Goal: Find specific page/section: Find specific page/section

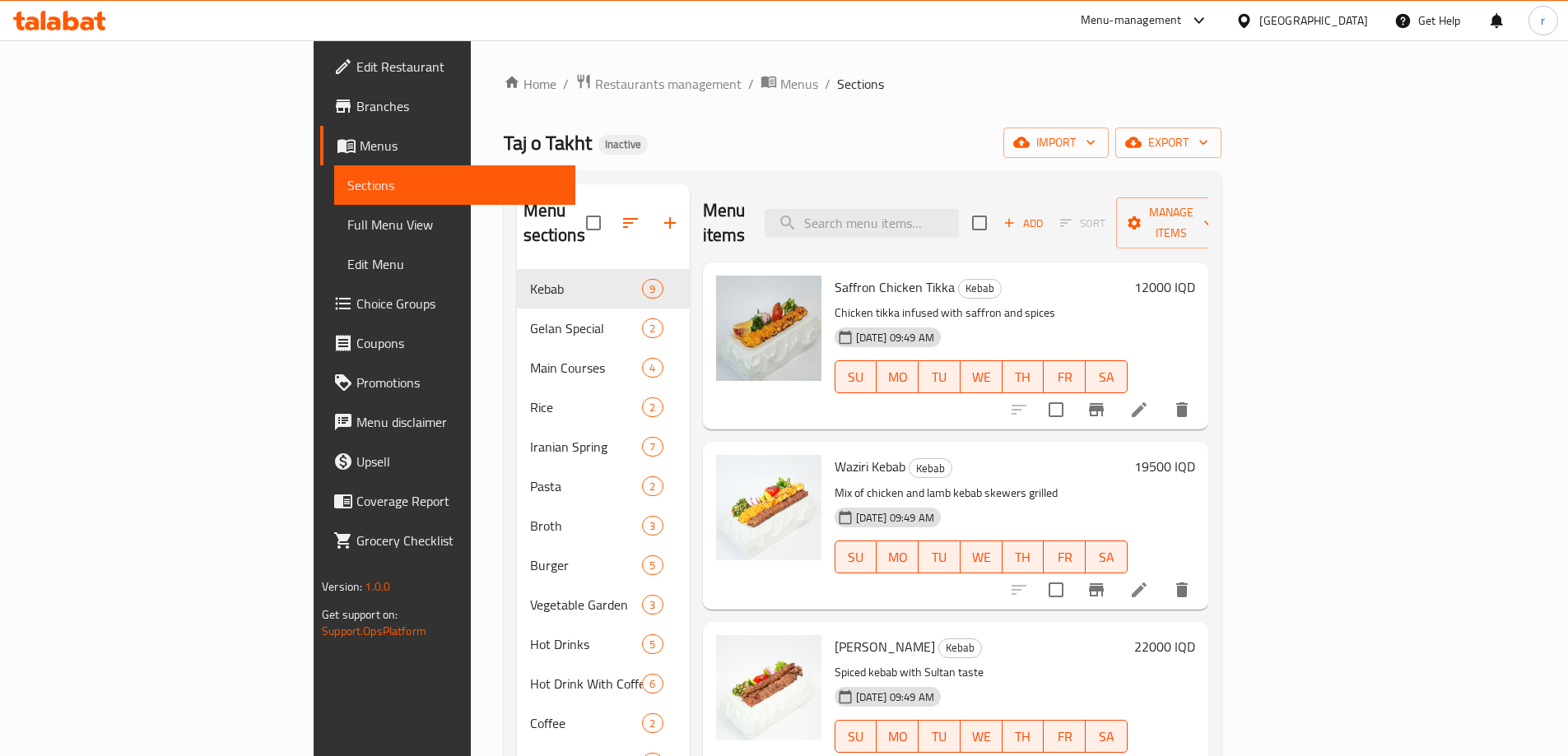
click at [86, 25] on icon at bounding box center [87, 23] width 14 height 14
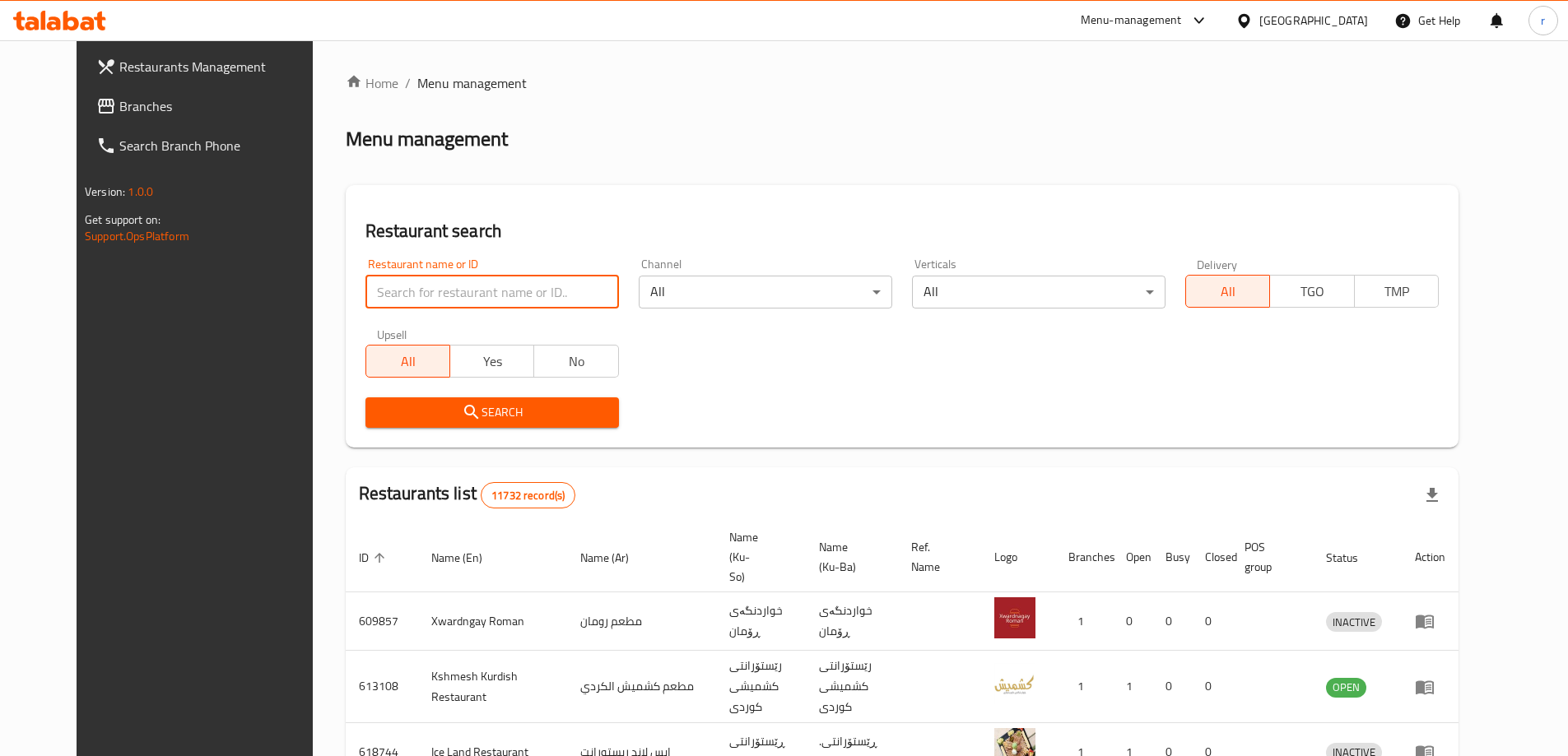
click at [440, 296] on input "search" at bounding box center [492, 292] width 253 height 32
paste input "Cavern"
type input "Cavern"
click at [378, 417] on span "Search" at bounding box center [492, 412] width 227 height 21
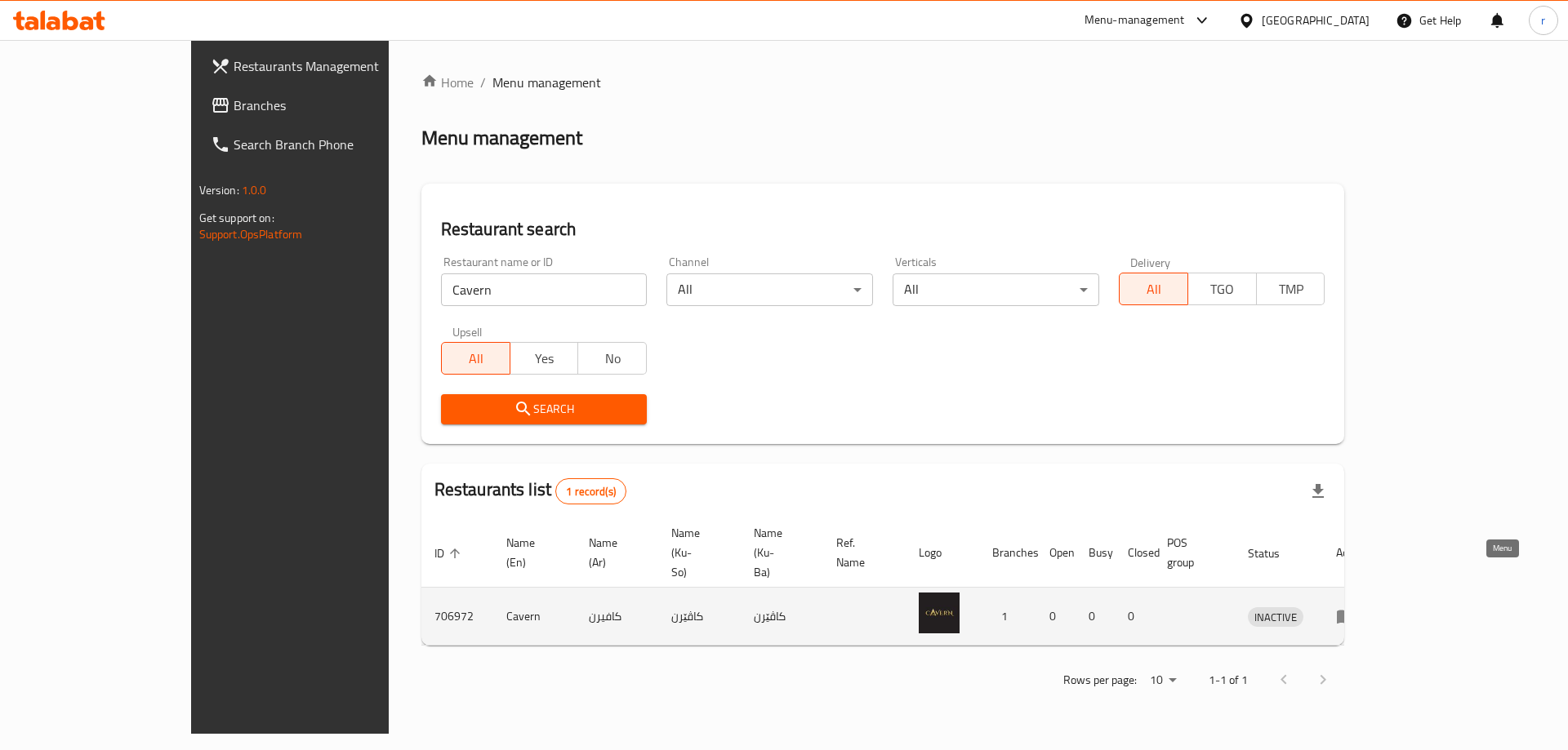
click at [1355, 611] on icon "enhanced table" at bounding box center [1345, 617] width 18 height 14
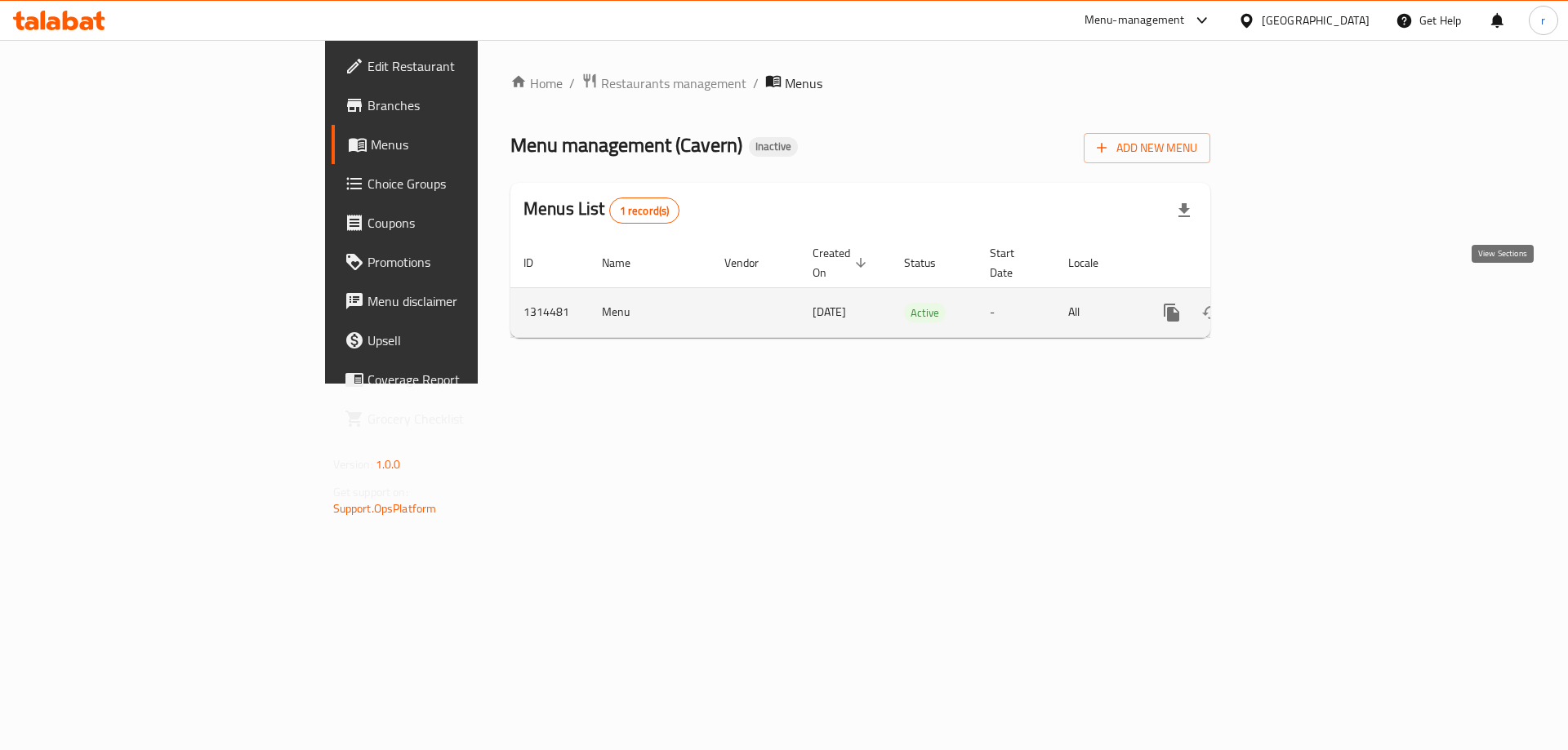
click at [1299, 303] on icon "enhanced table" at bounding box center [1289, 312] width 20 height 20
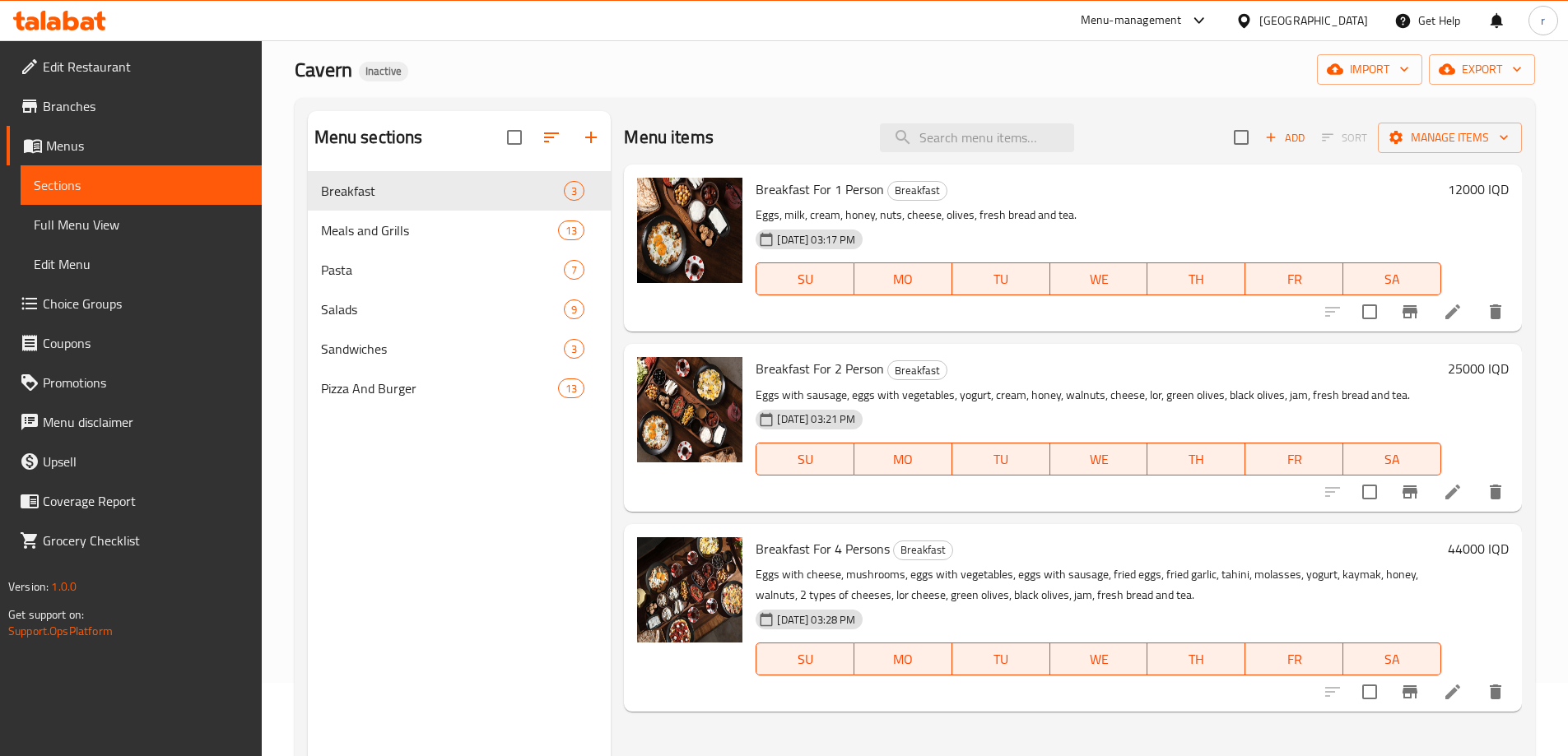
scroll to position [110, 0]
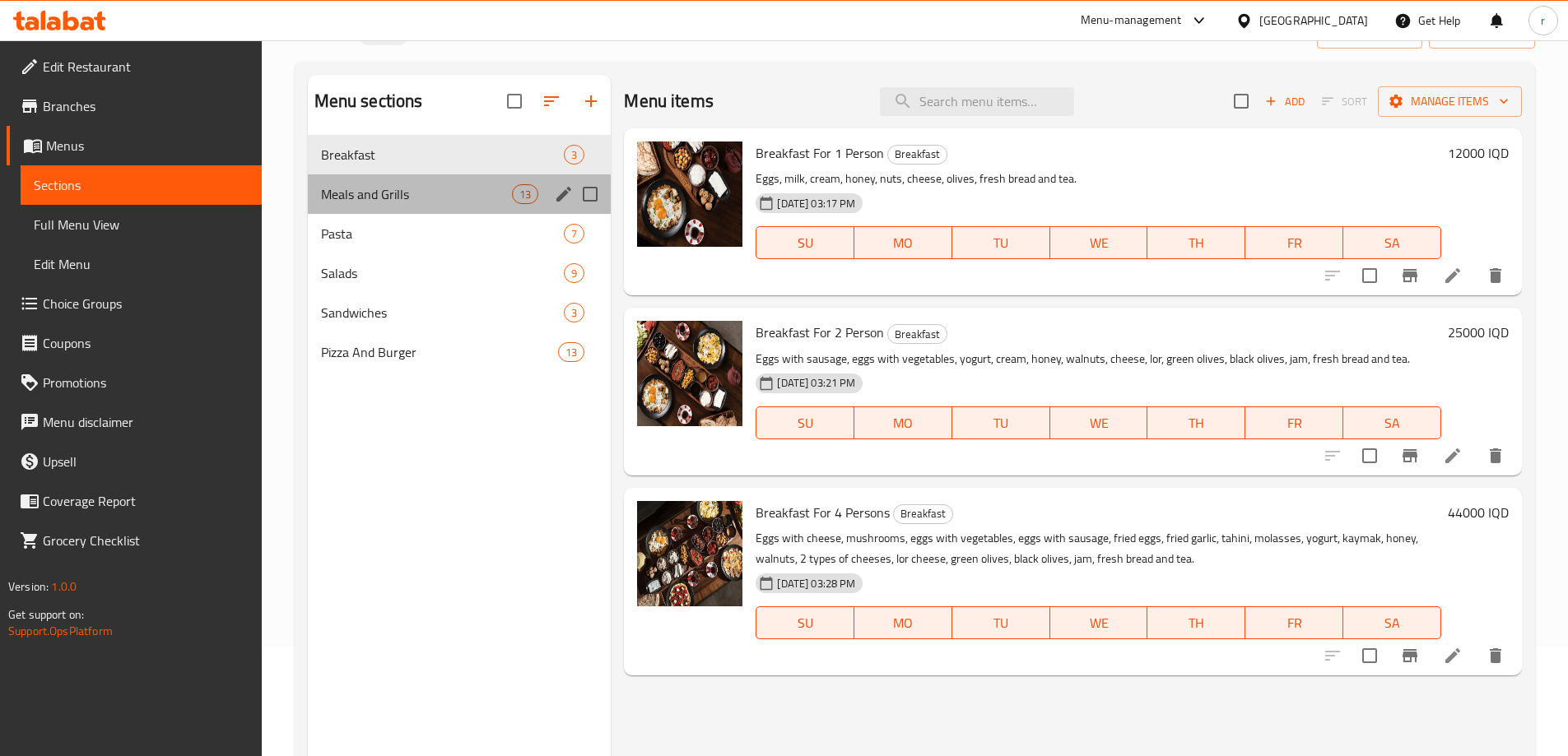
click at [450, 182] on div "Meals and Grills 13" at bounding box center [459, 194] width 304 height 39
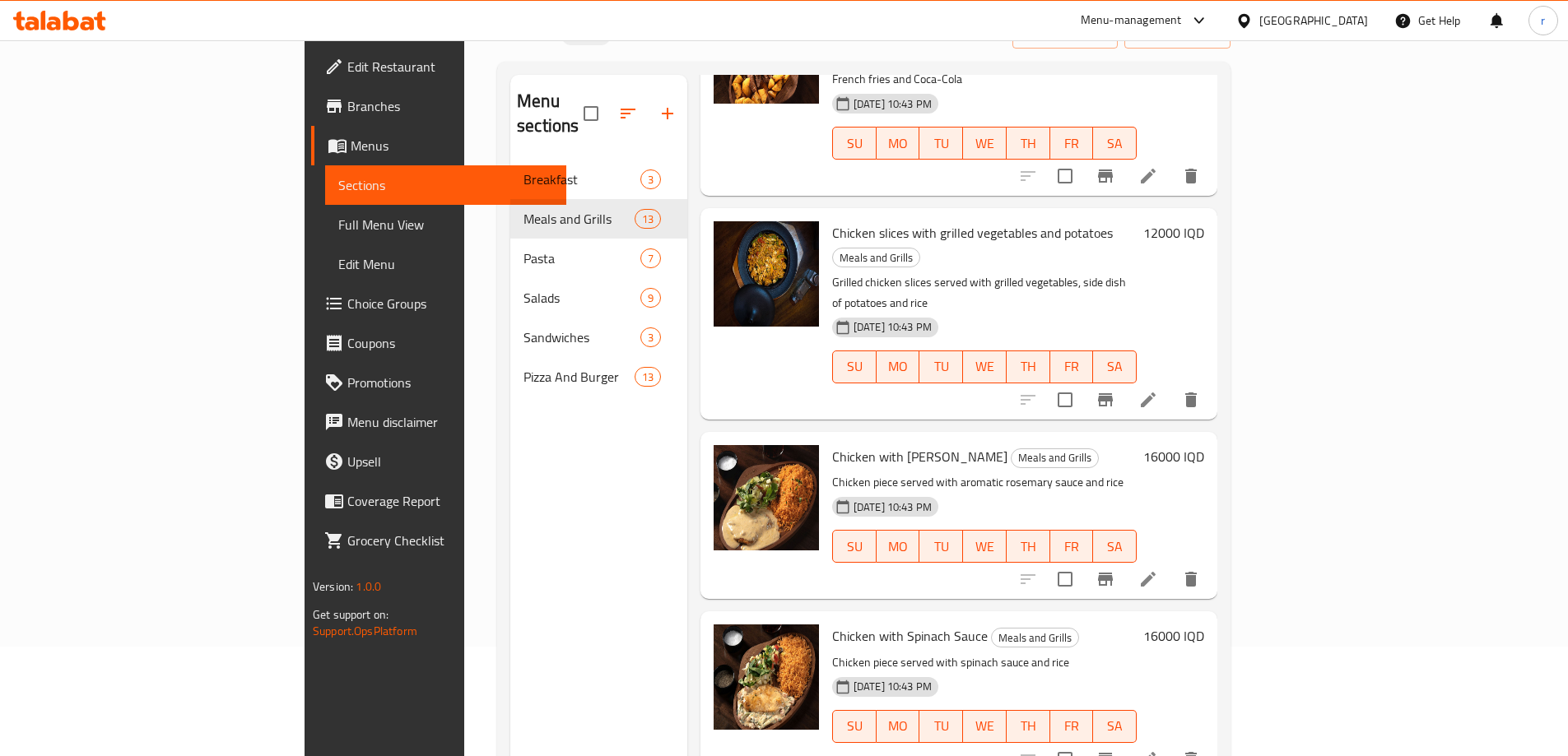
scroll to position [438, 0]
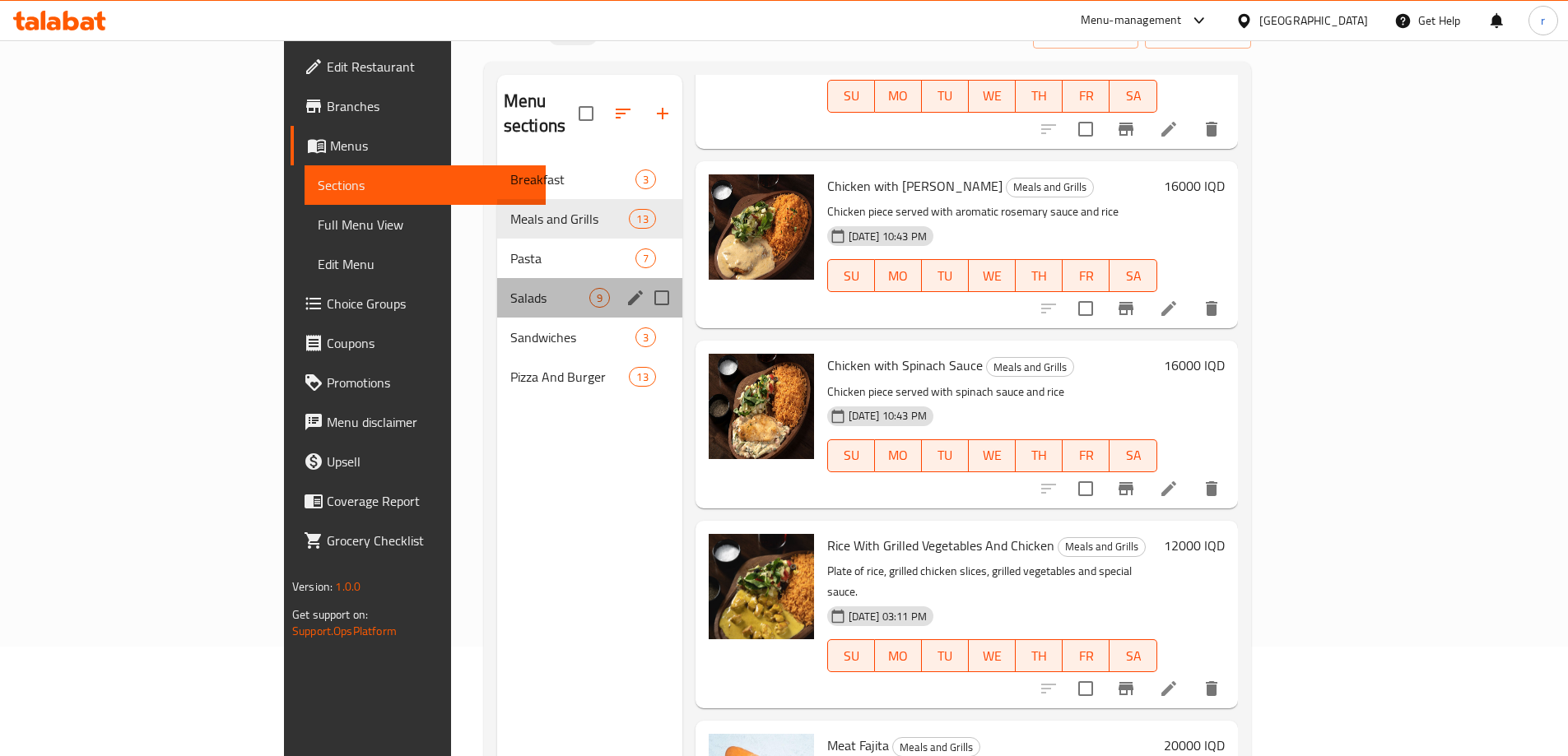
click at [498, 278] on div "Salads 9" at bounding box center [590, 297] width 185 height 39
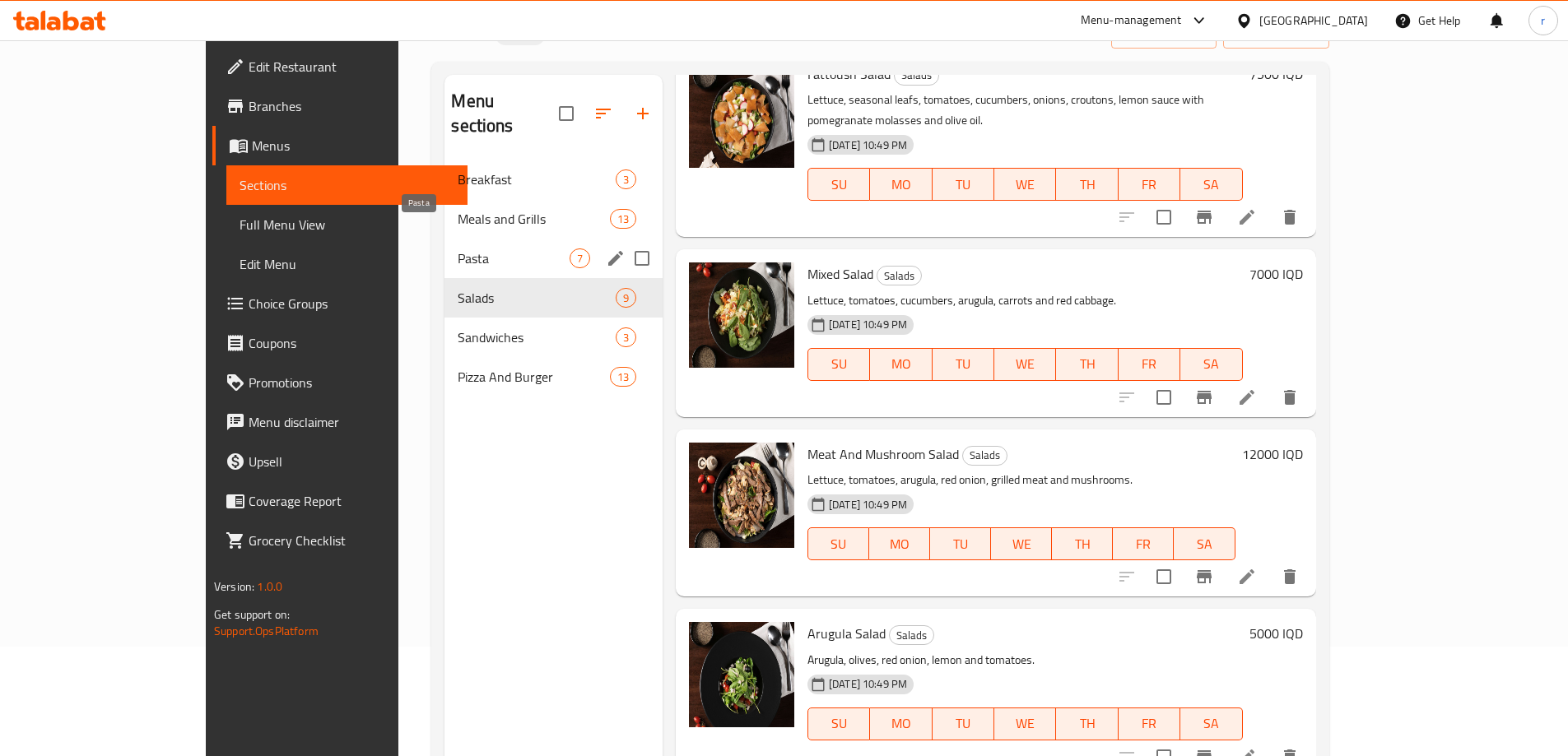
click at [477, 248] on span "Pasta" at bounding box center [513, 258] width 111 height 20
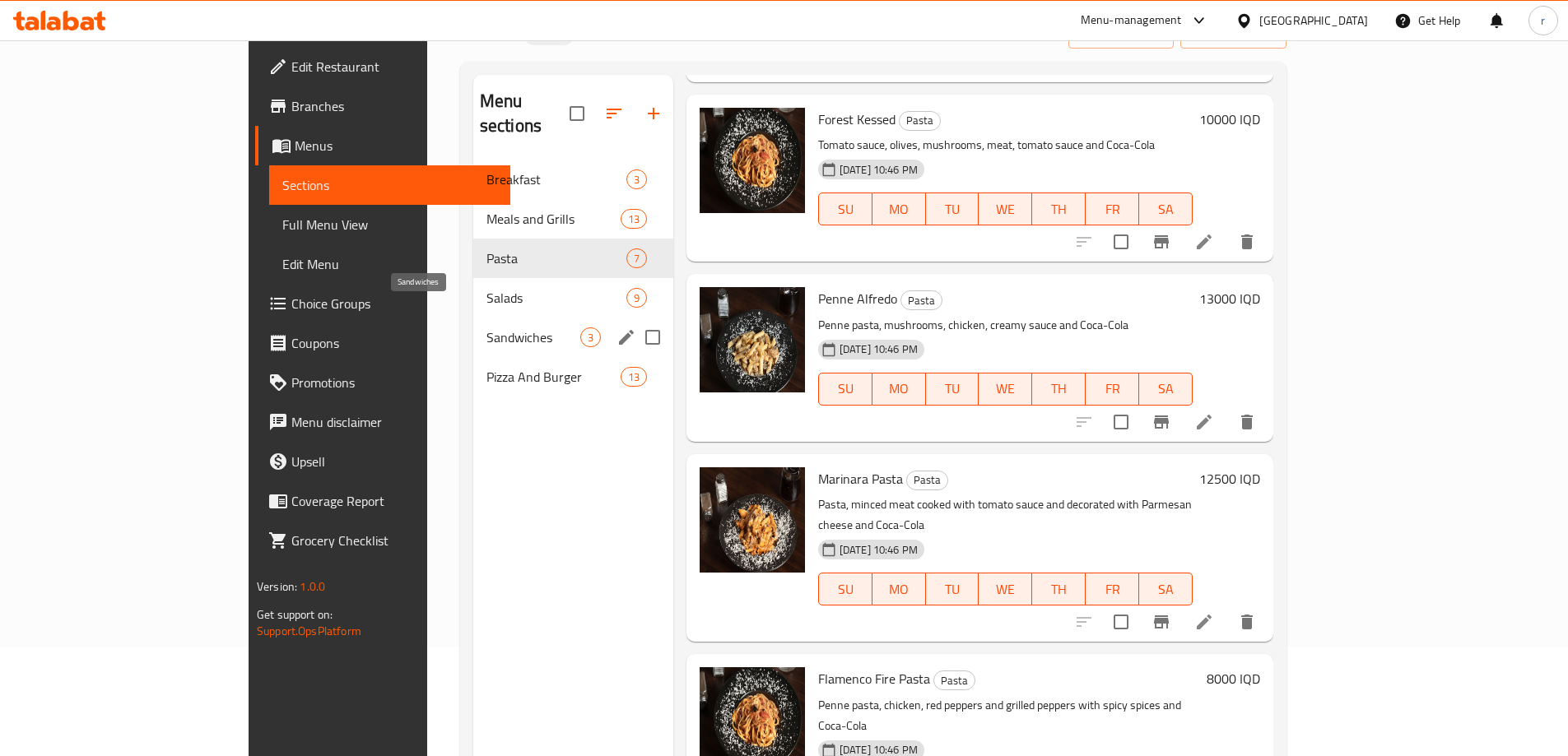
click at [474, 318] on div "Sandwiches 3" at bounding box center [573, 337] width 200 height 39
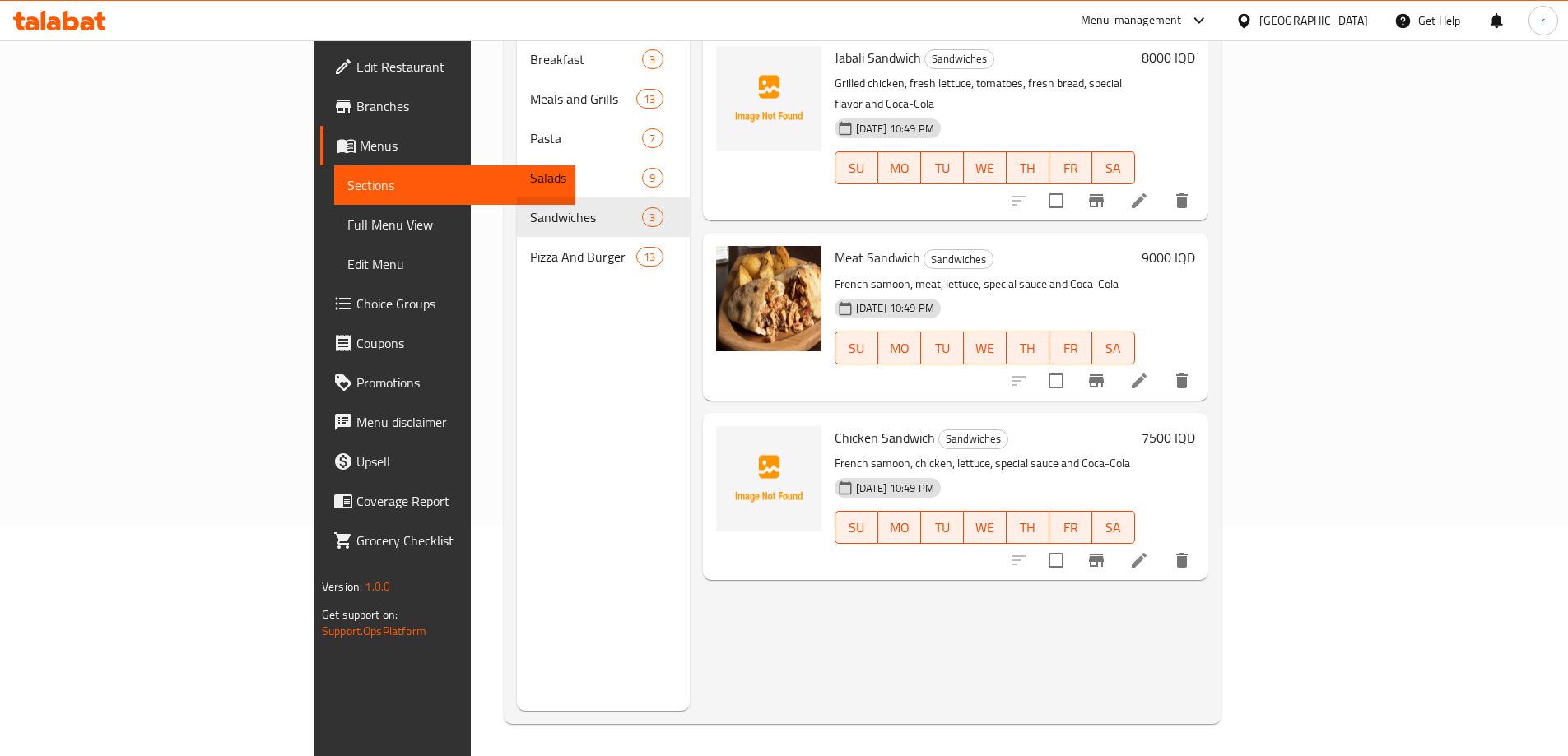
scroll to position [230, 0]
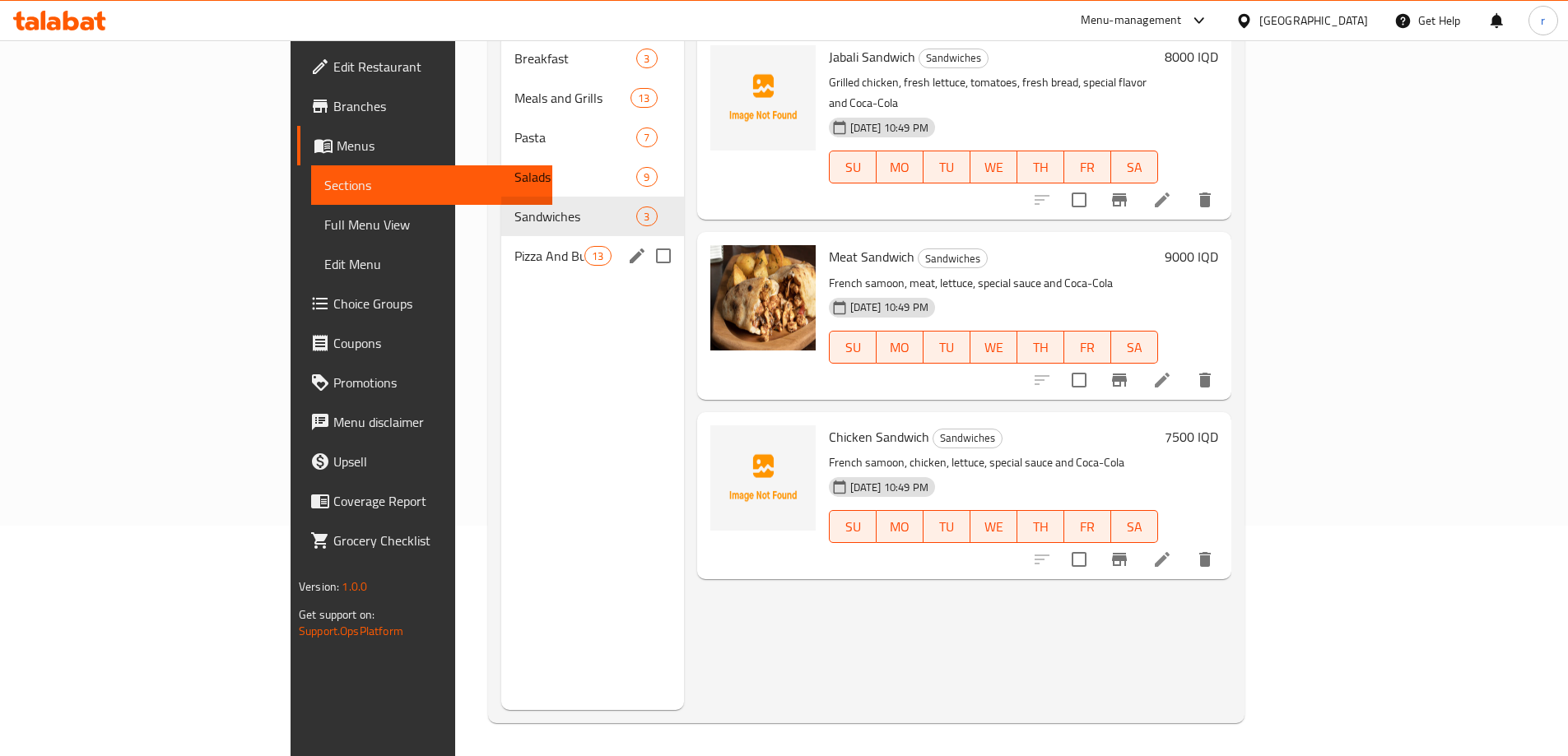
click at [501, 243] on div "Pizza And Burger 13" at bounding box center [592, 255] width 182 height 39
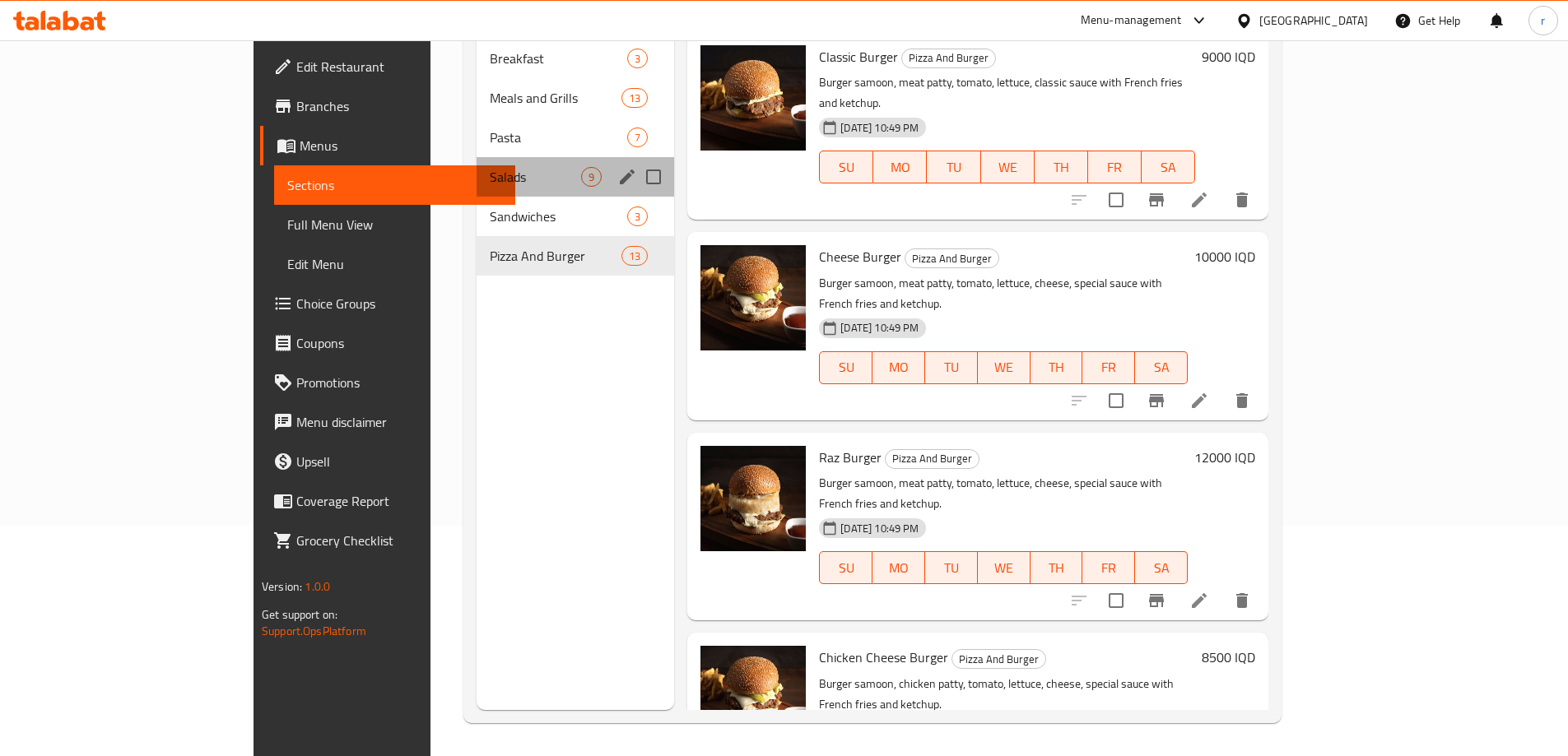
click at [477, 170] on div "Salads 9" at bounding box center [576, 177] width 199 height 39
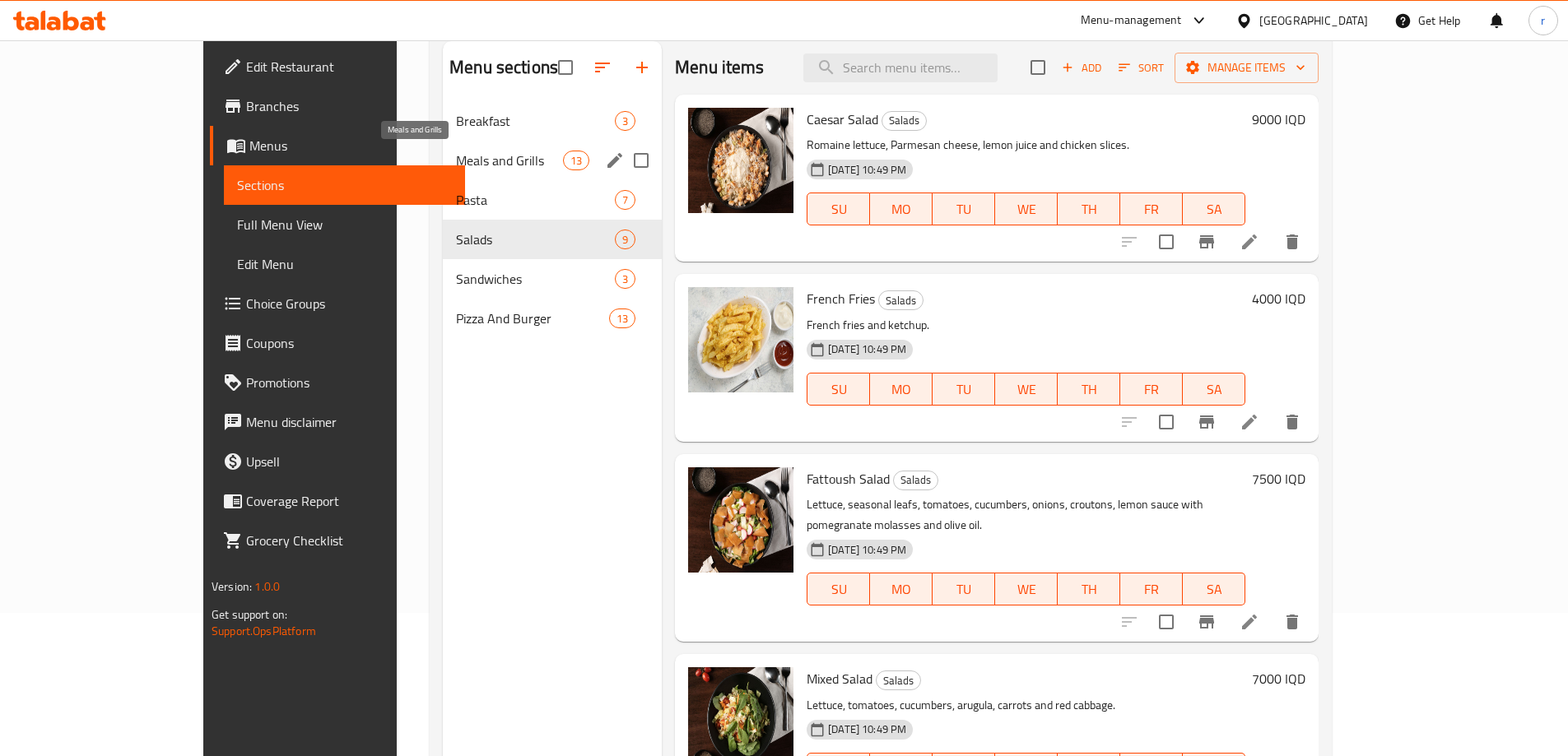
scroll to position [10, 0]
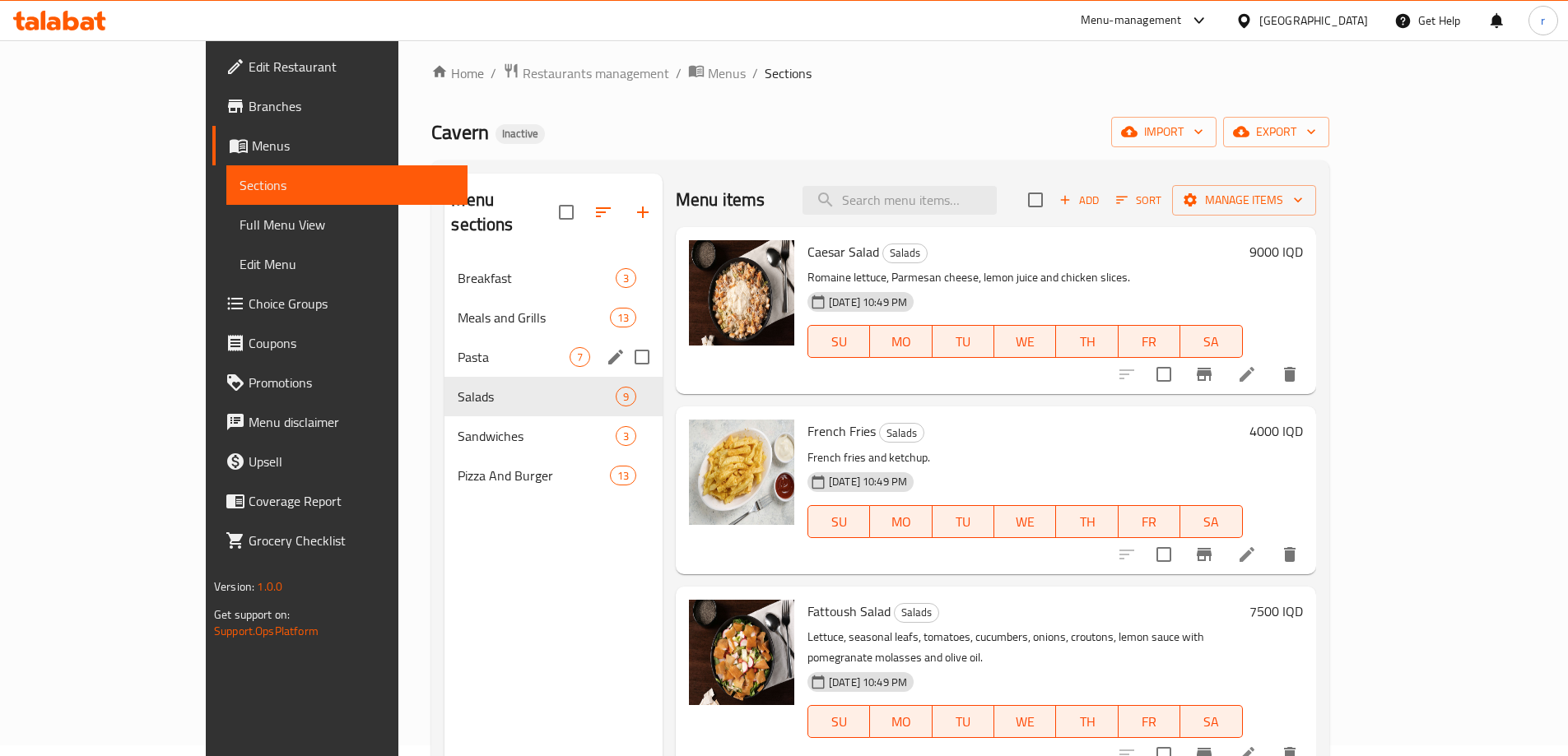
click at [444, 344] on div "Pasta 7" at bounding box center [553, 356] width 218 height 39
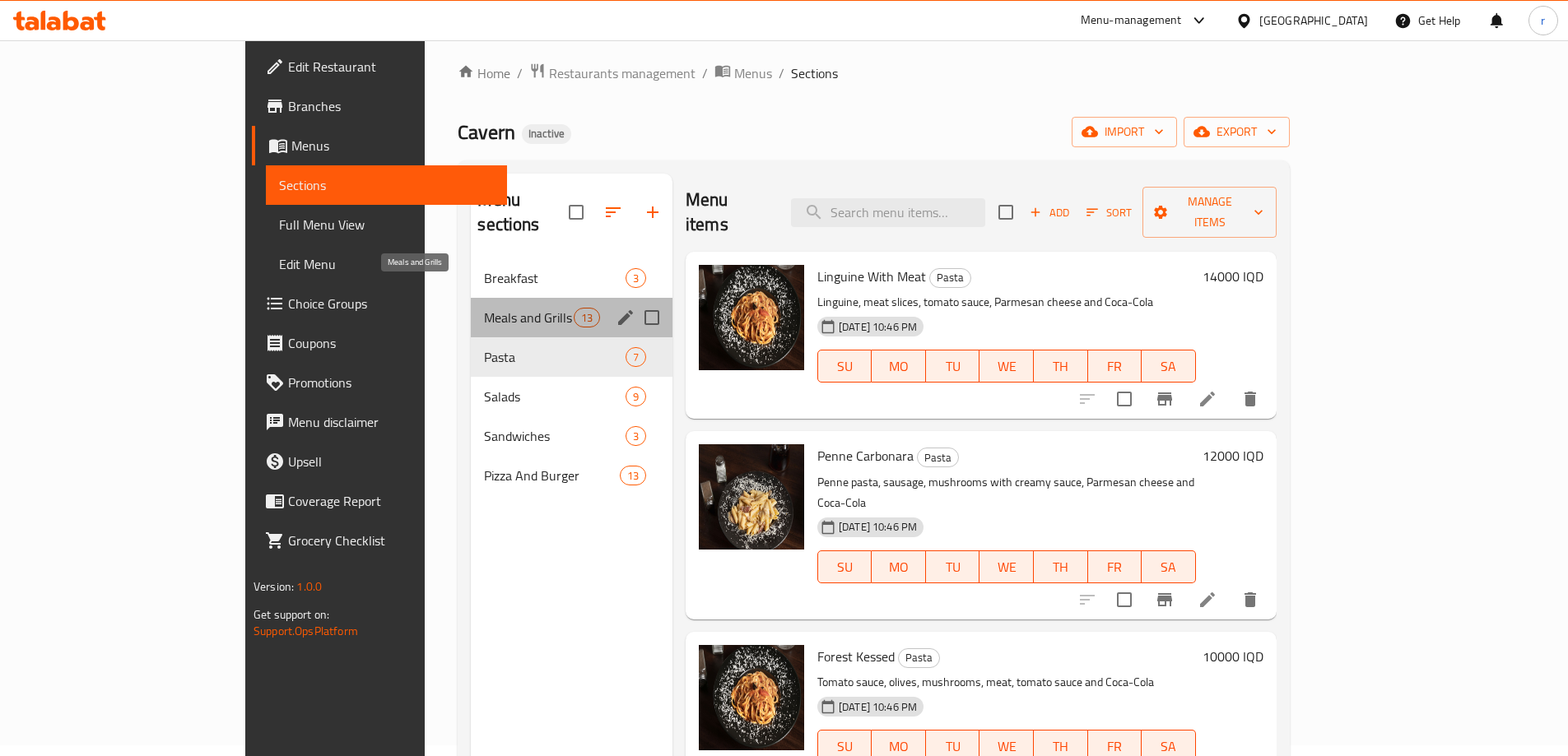
click at [484, 307] on span "Meals and Grills" at bounding box center [528, 317] width 89 height 20
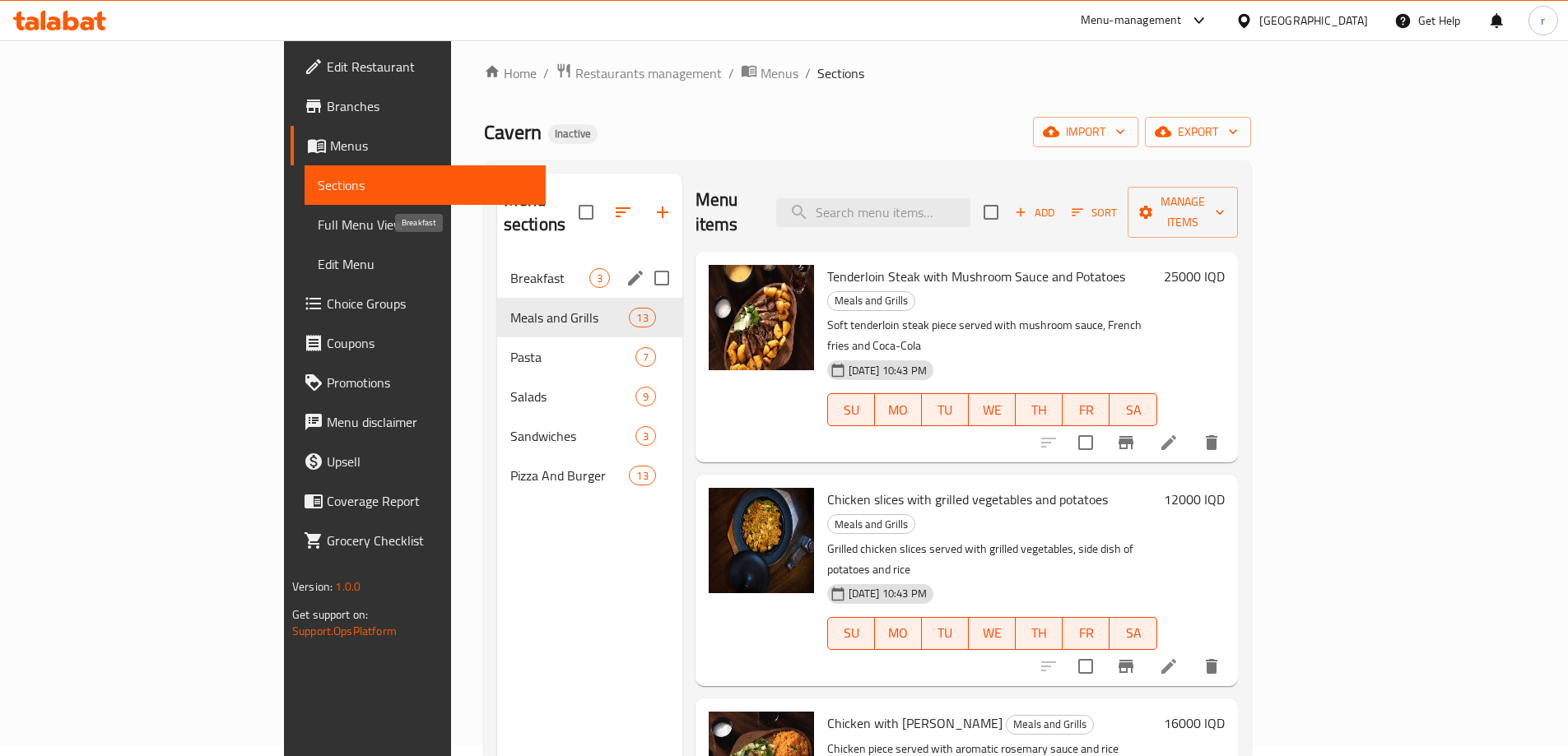
click at [510, 268] on span "Breakfast" at bounding box center [549, 278] width 79 height 20
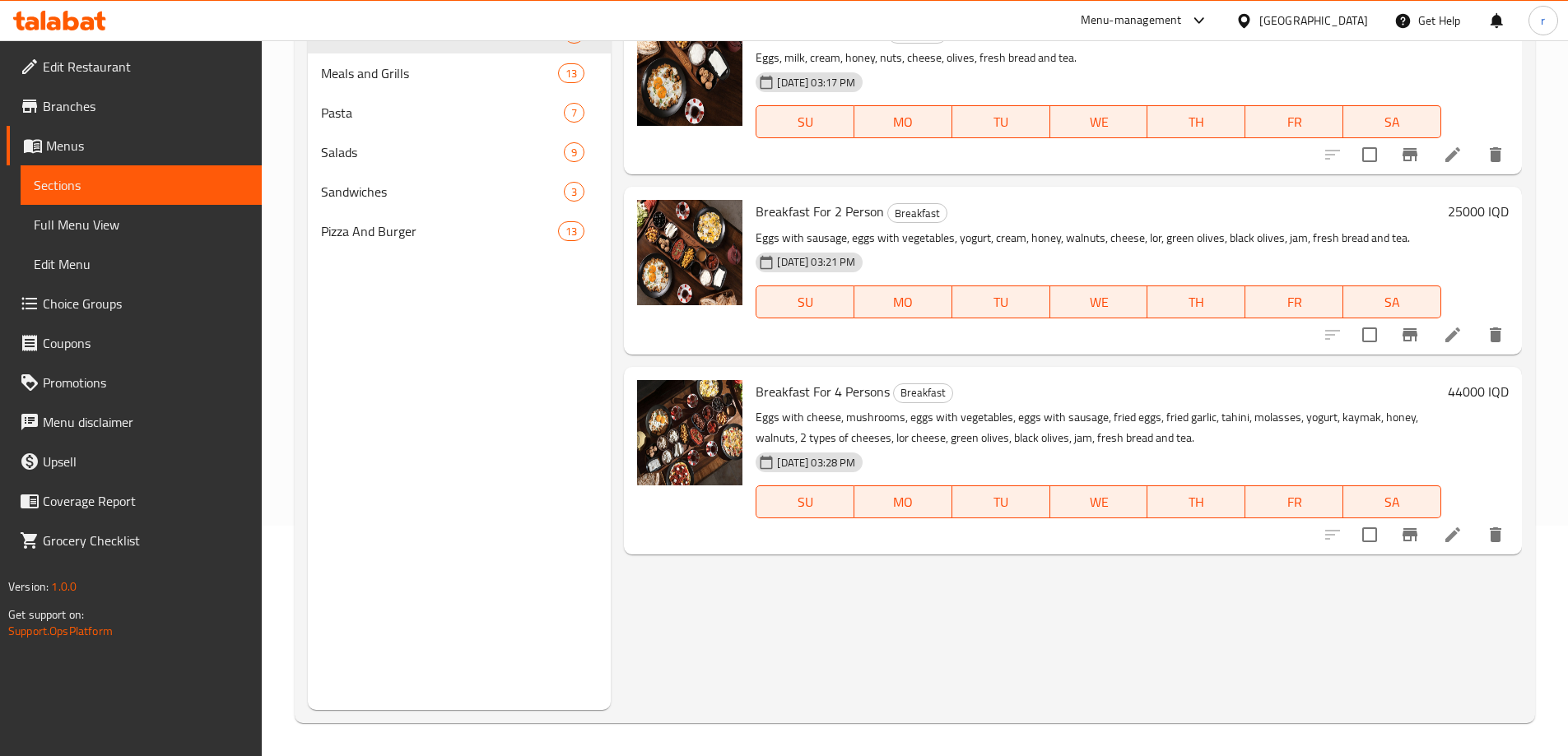
scroll to position [121, 0]
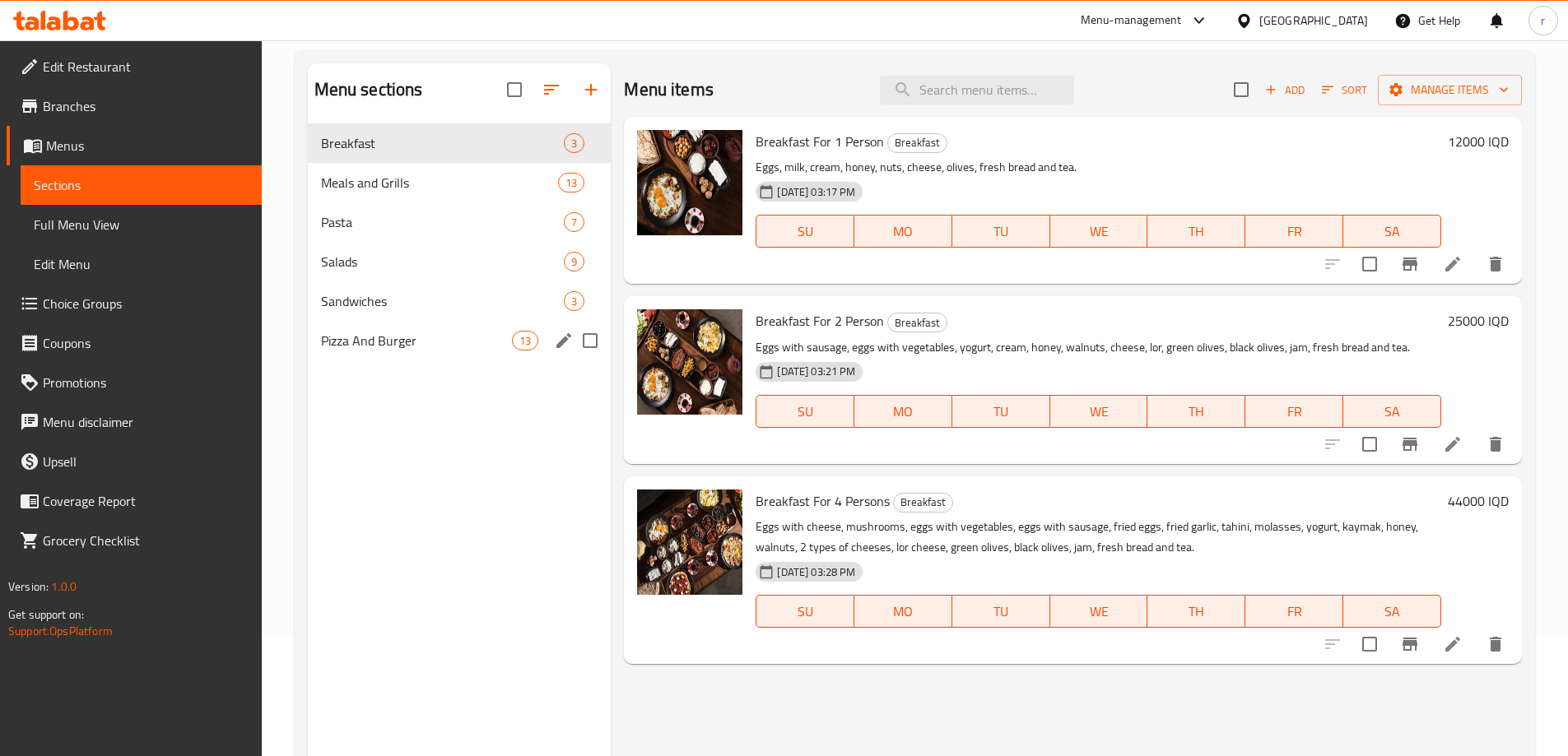
click at [505, 347] on span "Pizza And Burger" at bounding box center [416, 340] width 192 height 20
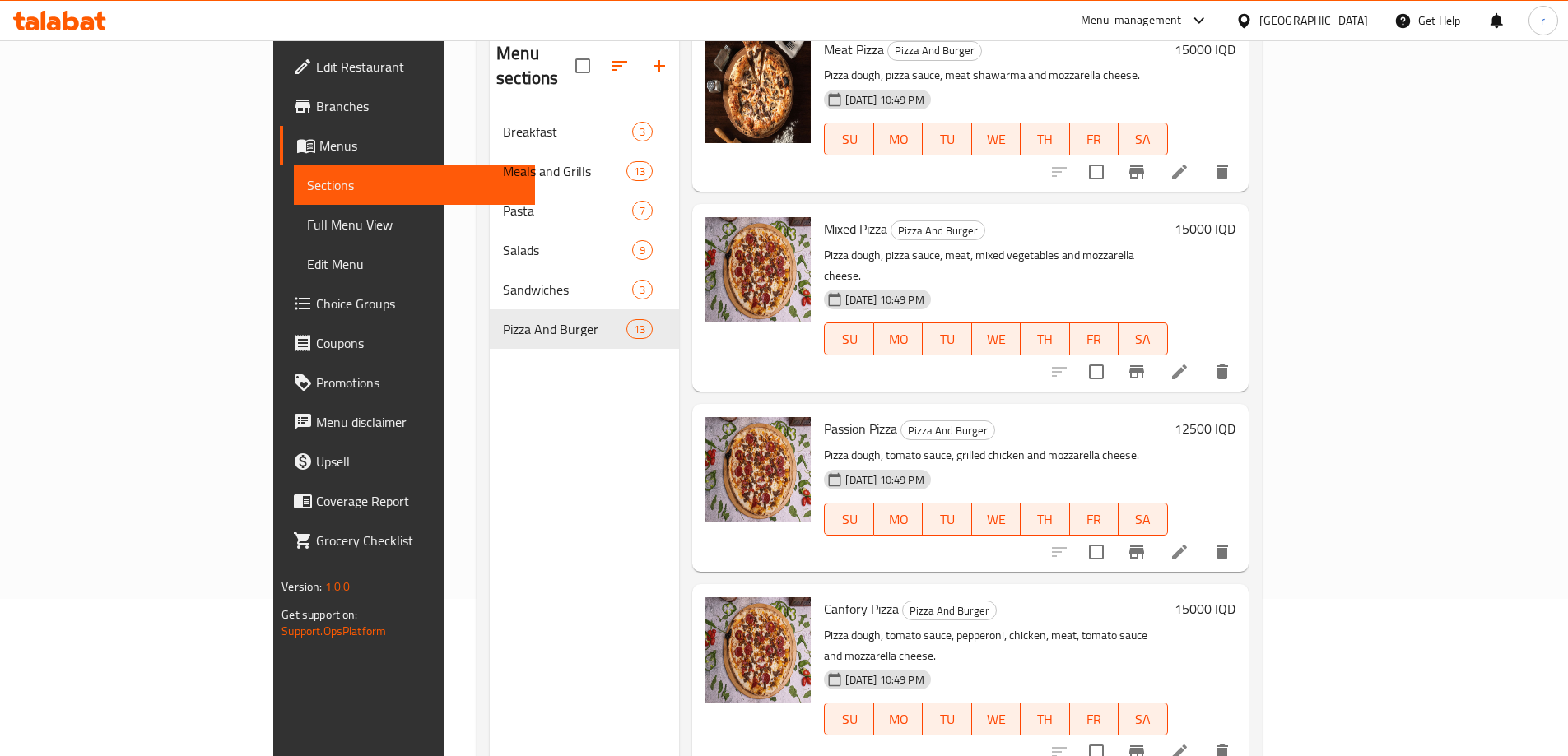
scroll to position [121, 0]
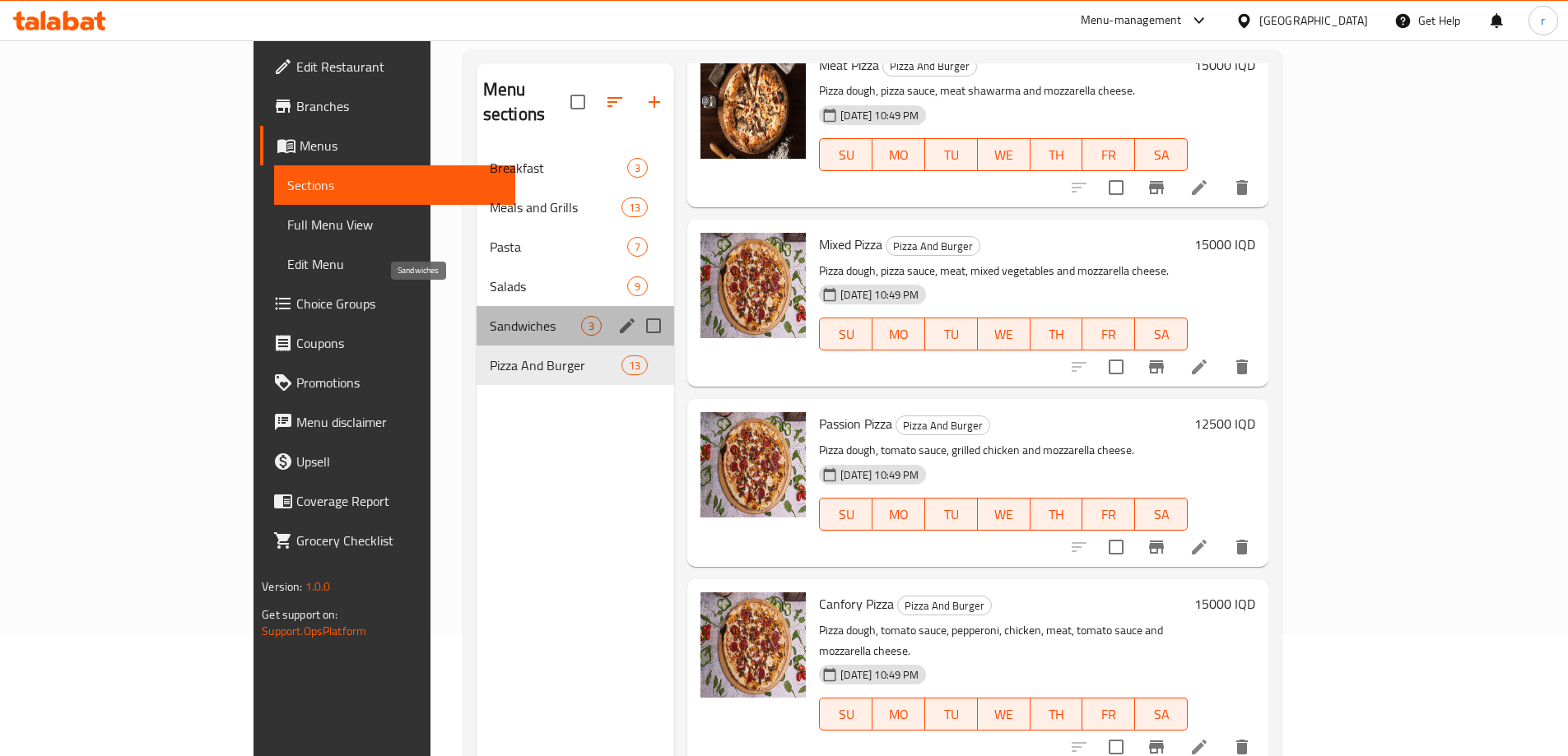
click at [490, 316] on span "Sandwiches" at bounding box center [536, 326] width 92 height 20
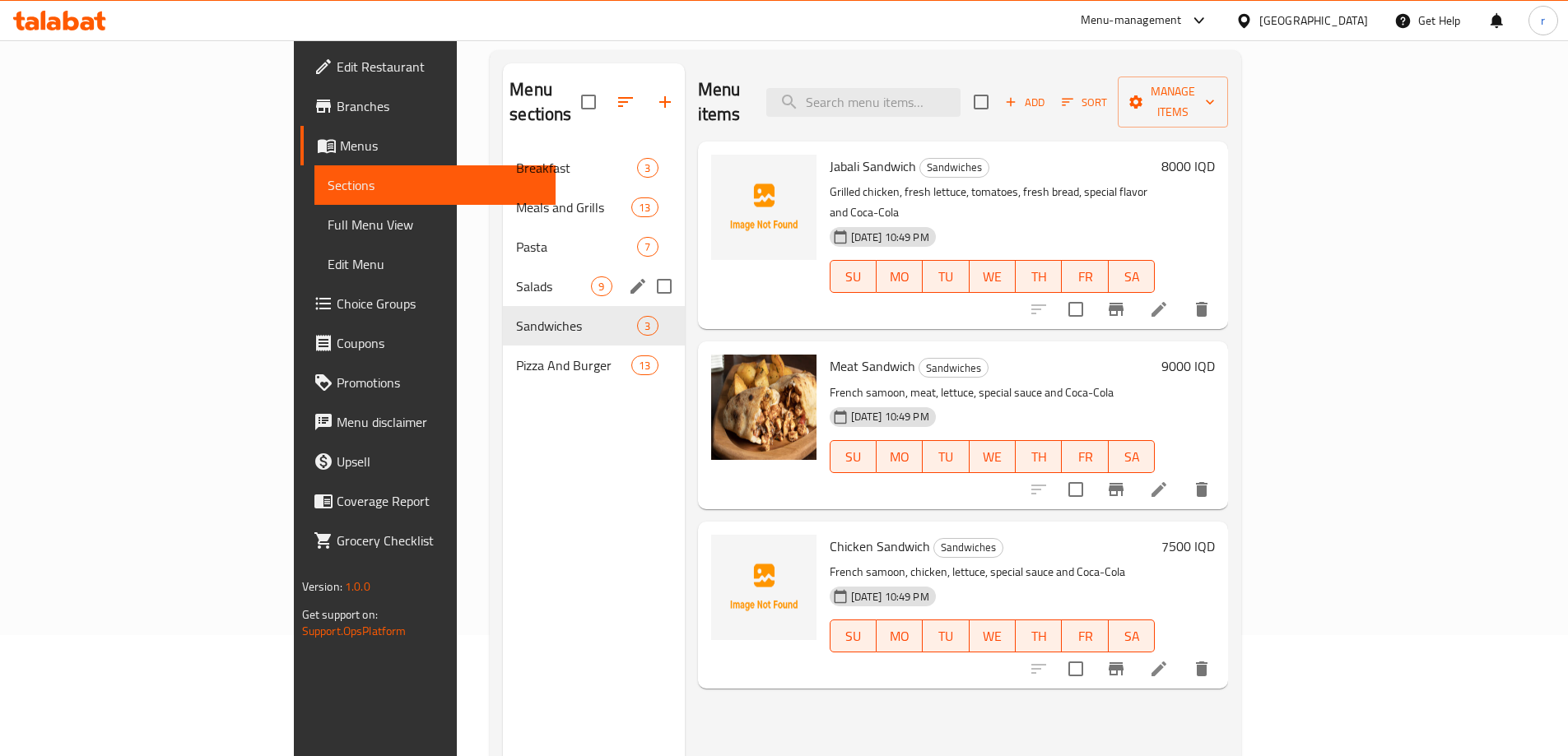
click at [503, 273] on div "Salads 9" at bounding box center [594, 285] width 181 height 39
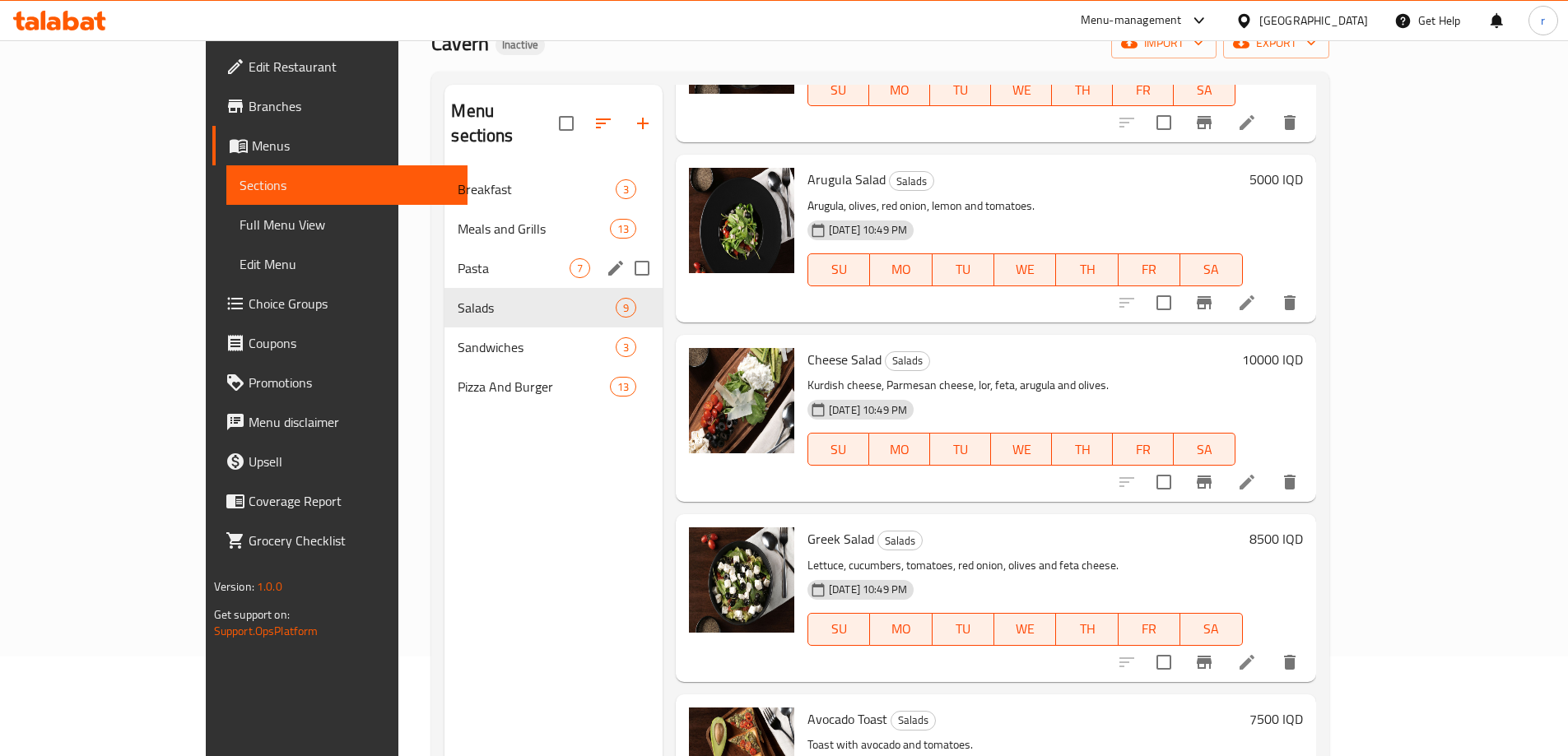
scroll to position [10, 0]
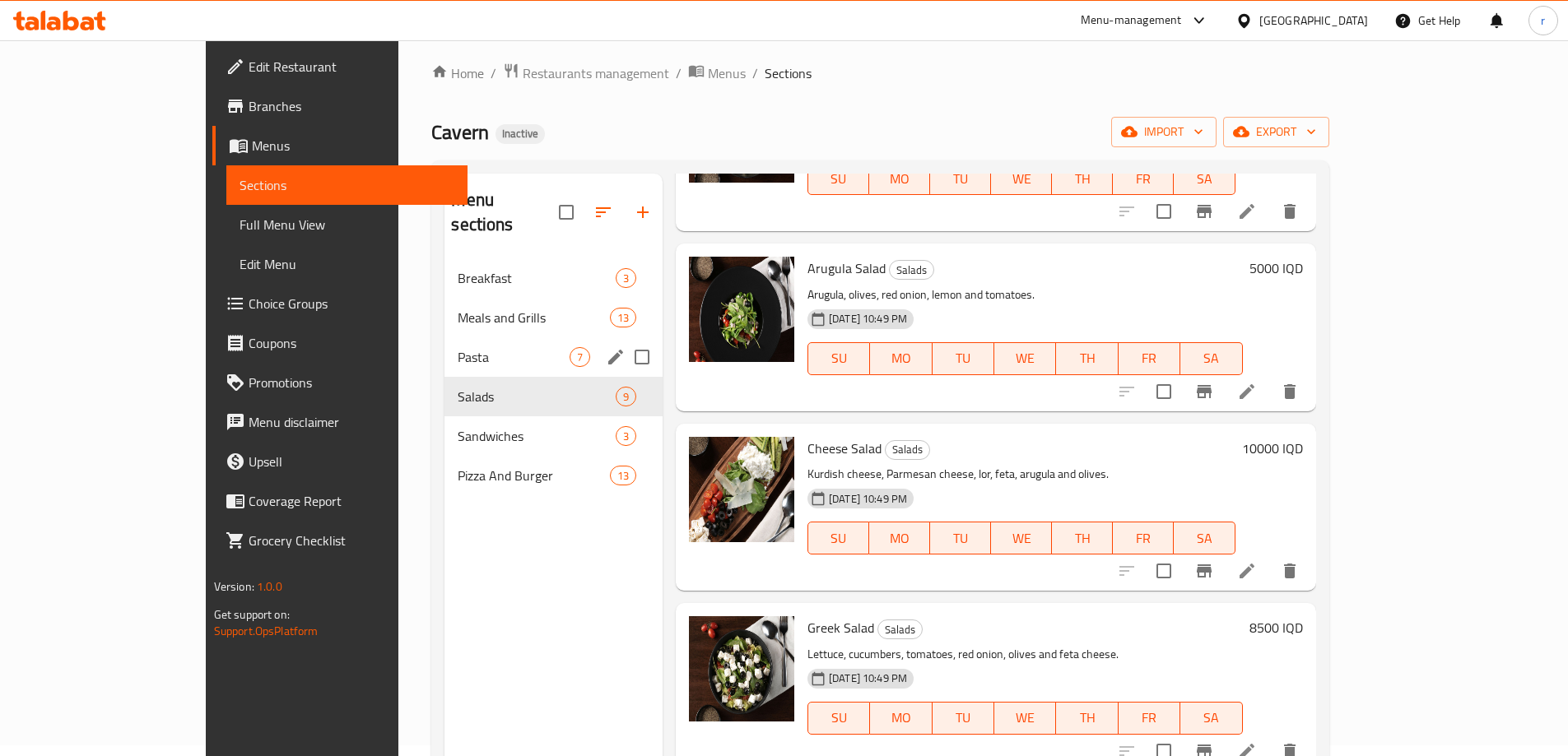
click at [444, 337] on div "Pasta 7" at bounding box center [553, 356] width 218 height 39
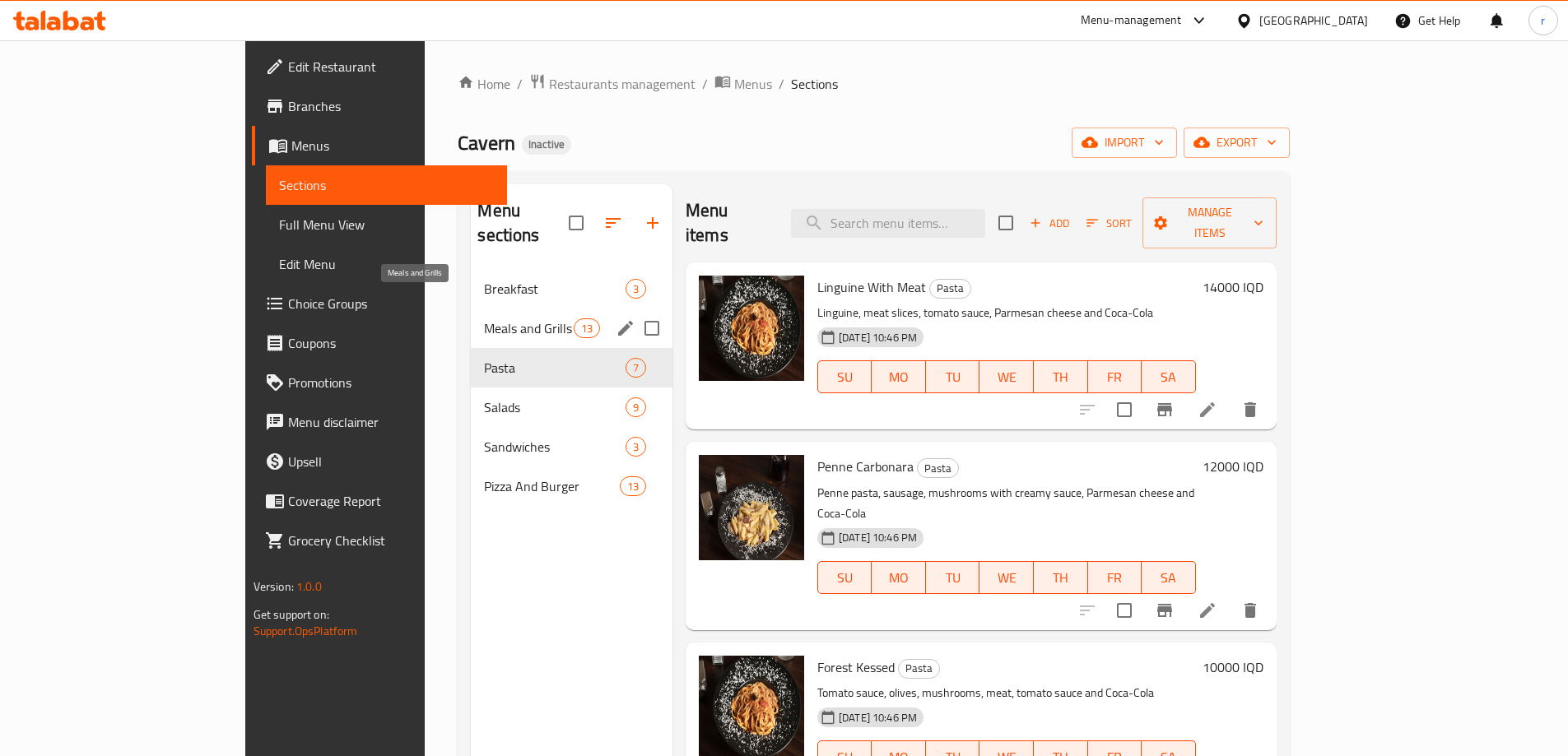
click at [484, 319] on span "Meals and Grills" at bounding box center [528, 328] width 89 height 20
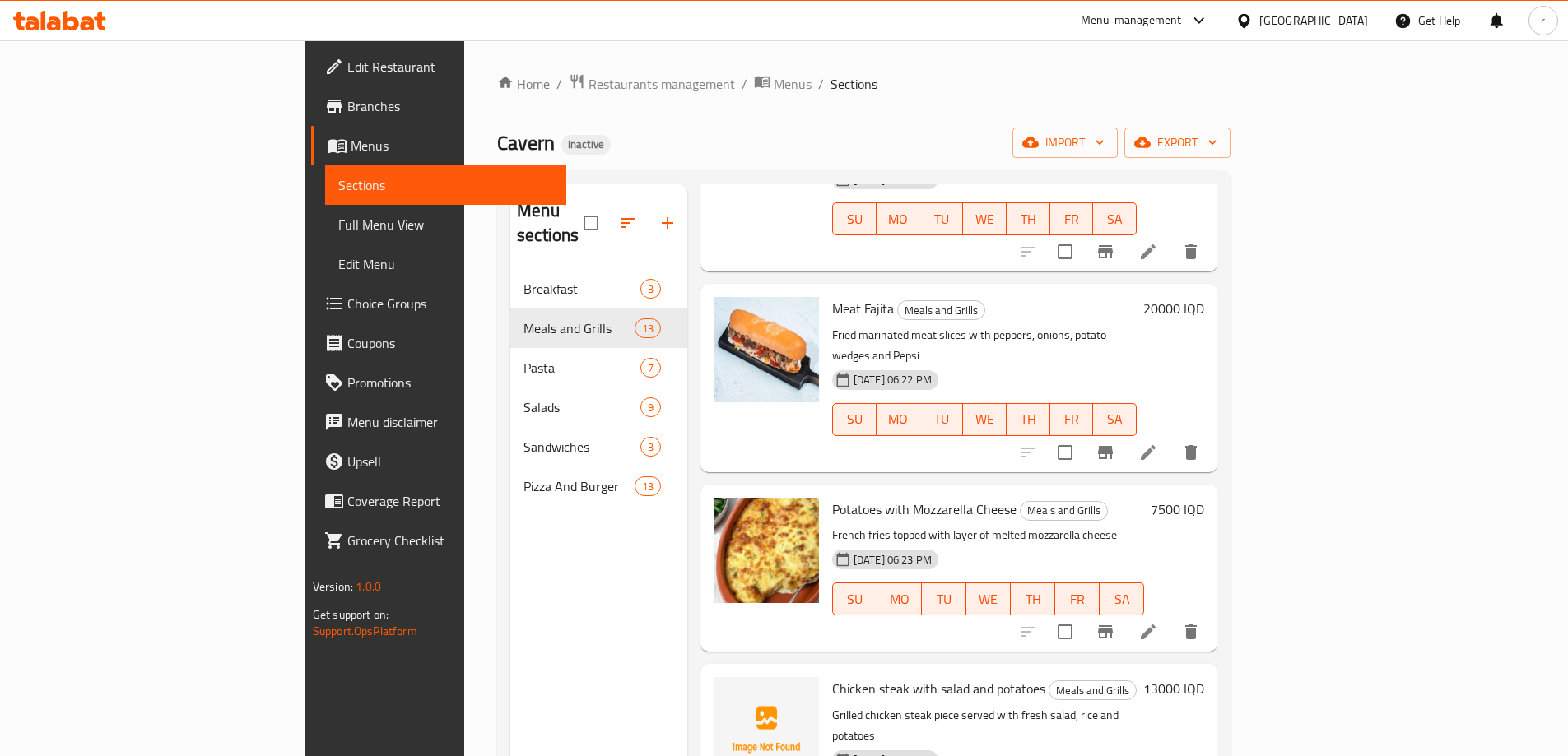
scroll to position [854, 0]
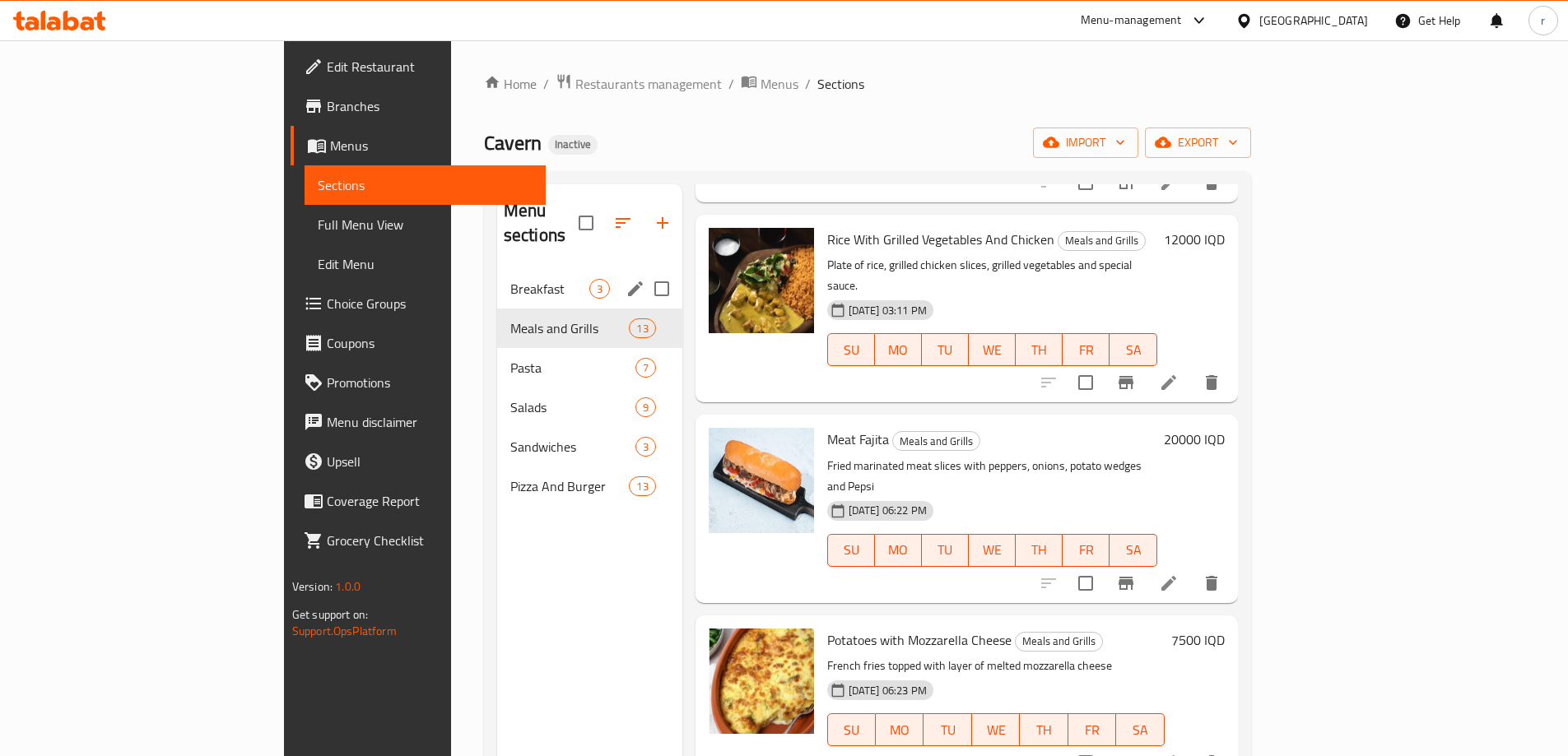
click at [510, 279] on span "Breakfast" at bounding box center [549, 288] width 79 height 20
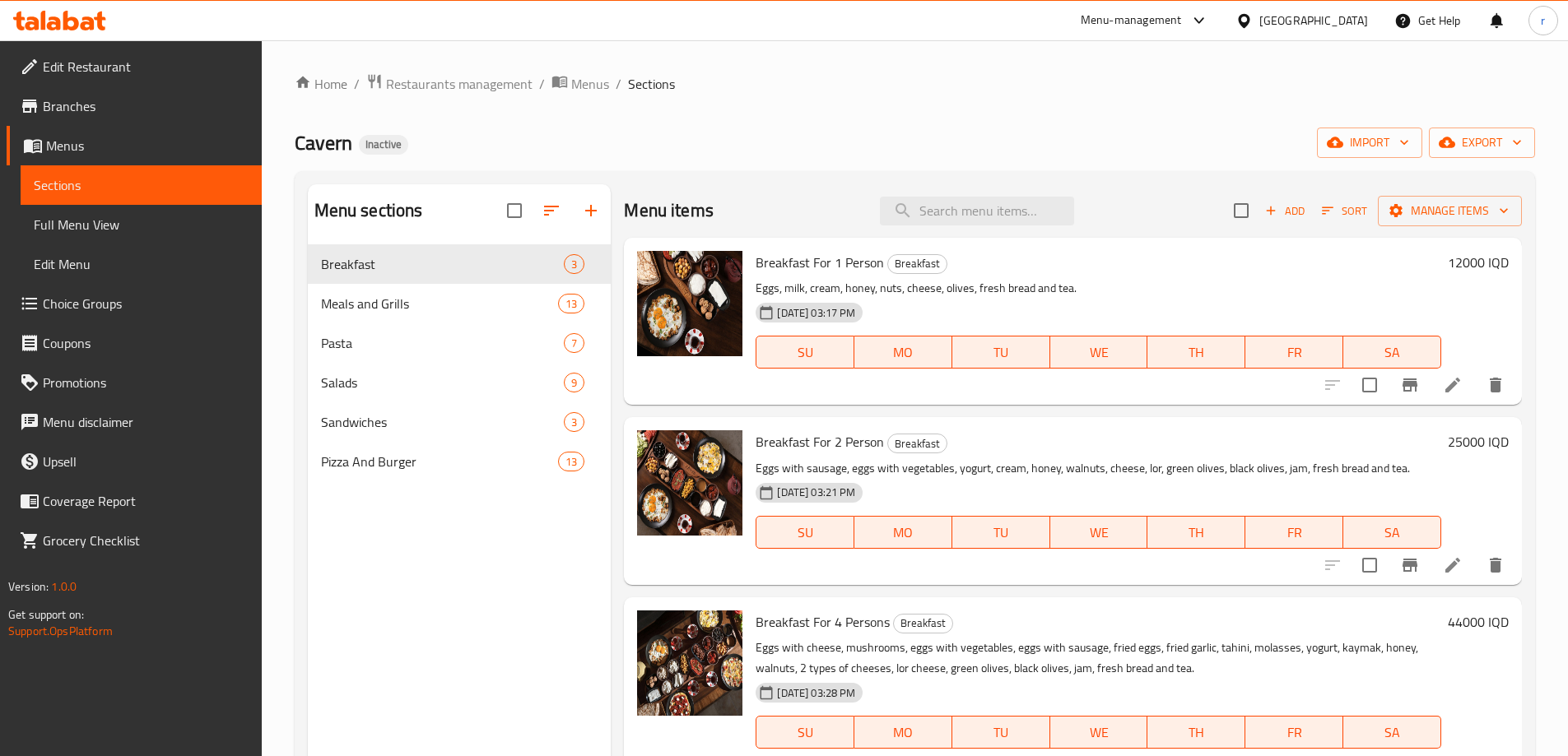
click at [81, 23] on icon at bounding box center [87, 23] width 14 height 14
